Goal: Information Seeking & Learning: Learn about a topic

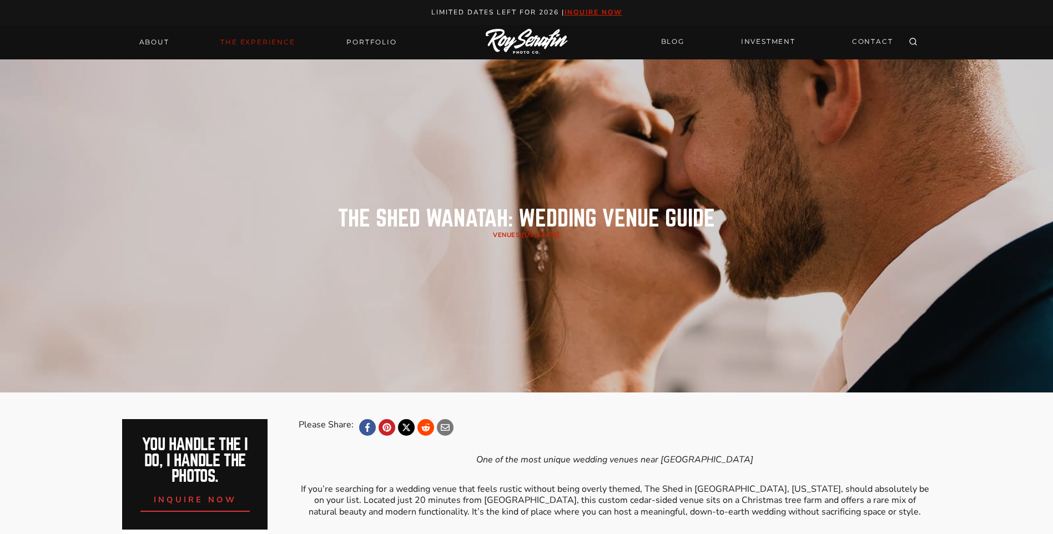
click at [246, 39] on link "THE EXPERIENCE" at bounding box center [258, 42] width 88 height 16
click at [779, 43] on link "INVESTMENT" at bounding box center [768, 41] width 68 height 19
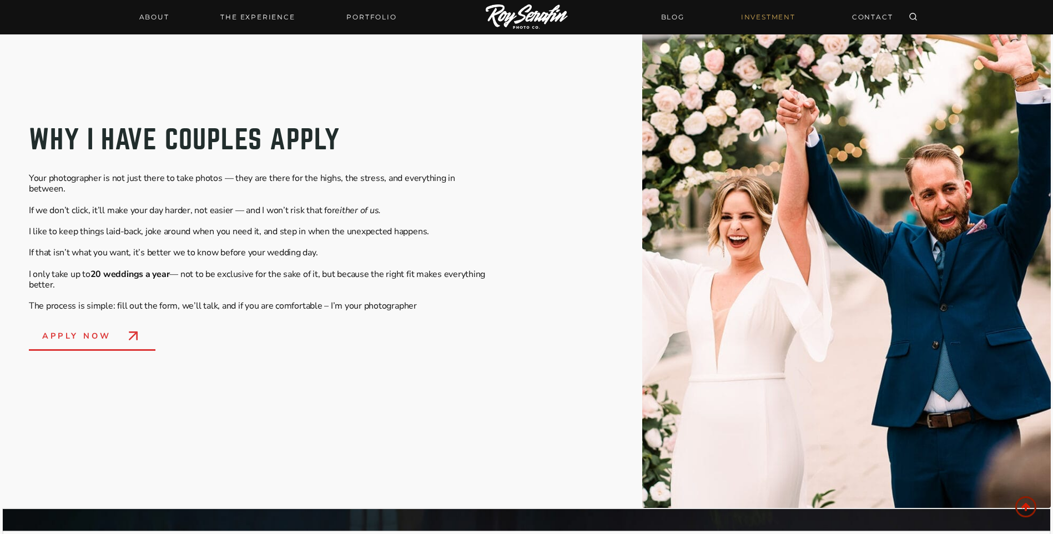
scroll to position [278, 0]
